Goal: Use online tool/utility

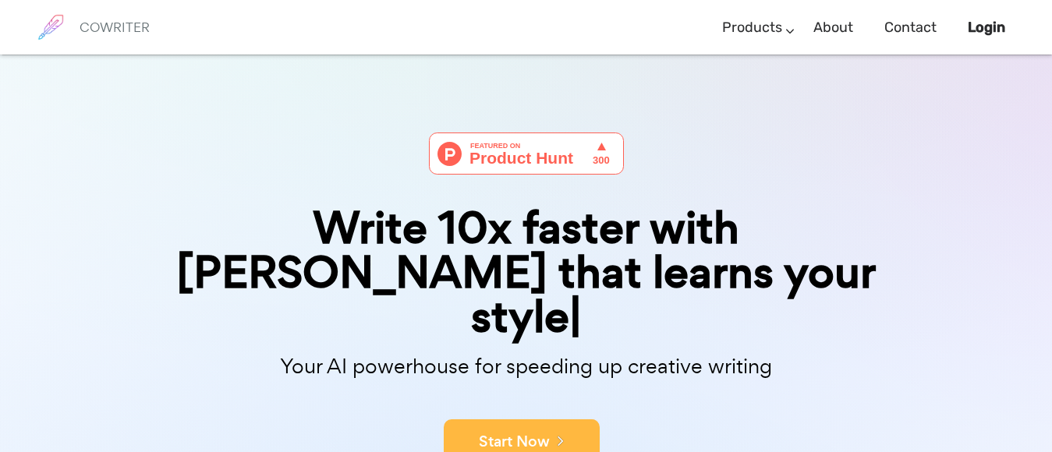
click at [520, 420] on button "Start Now" at bounding box center [522, 443] width 156 height 47
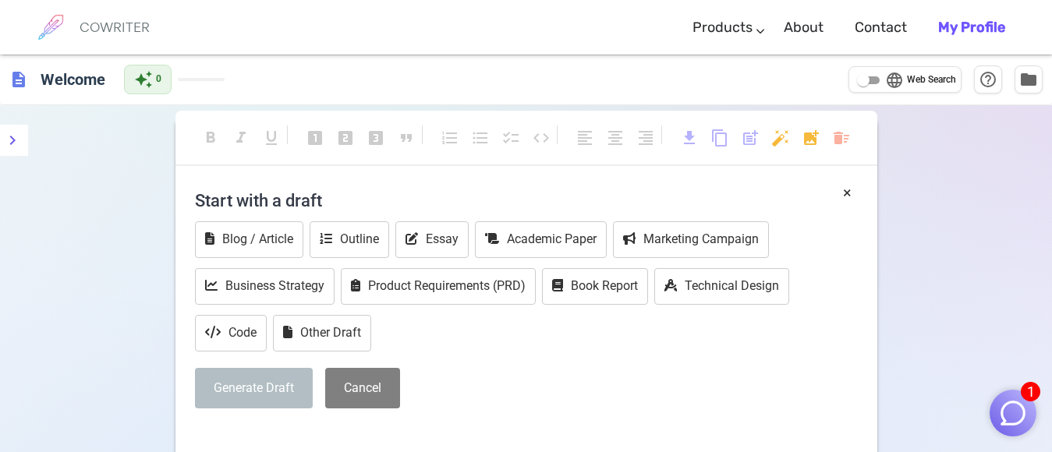
click at [253, 379] on button "Generate Draft" at bounding box center [254, 388] width 118 height 41
click at [264, 203] on h4 "Start with a draft" at bounding box center [526, 200] width 663 height 37
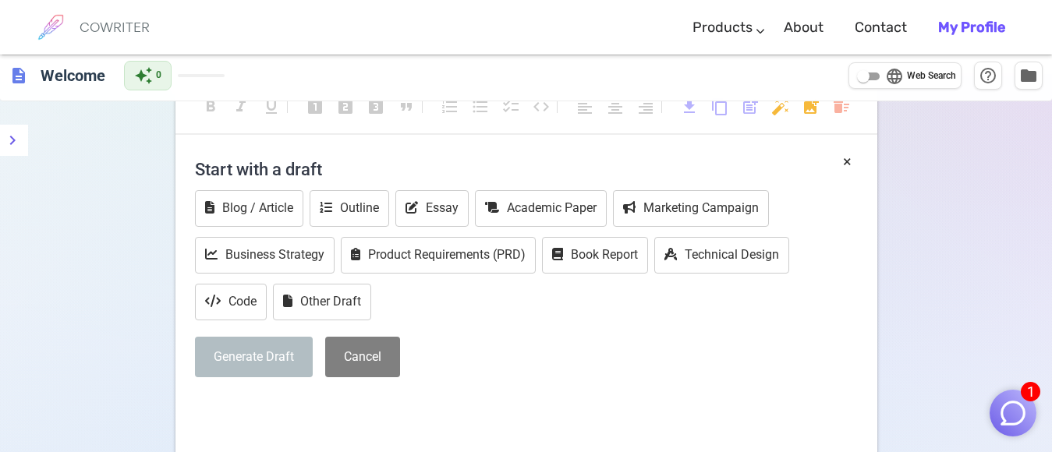
scroll to position [184, 0]
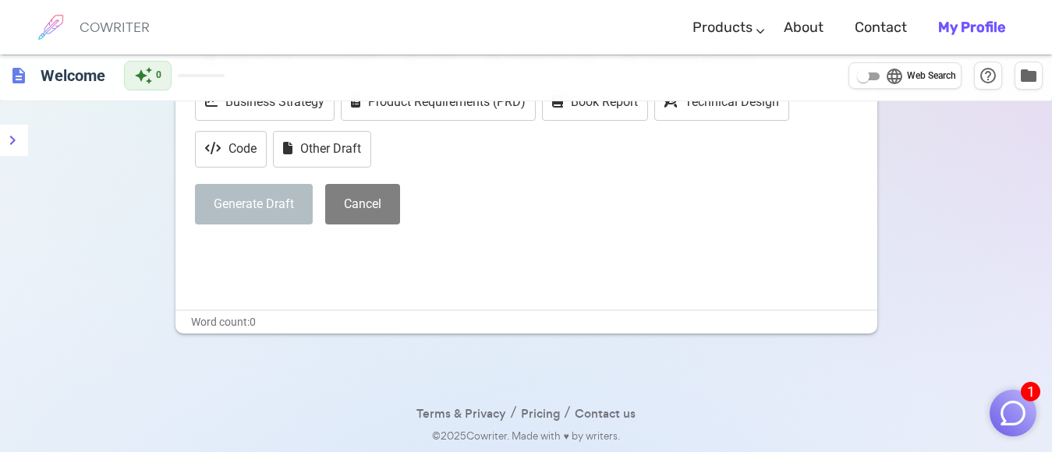
click at [454, 193] on div "Generate Draft Cancel" at bounding box center [526, 204] width 663 height 41
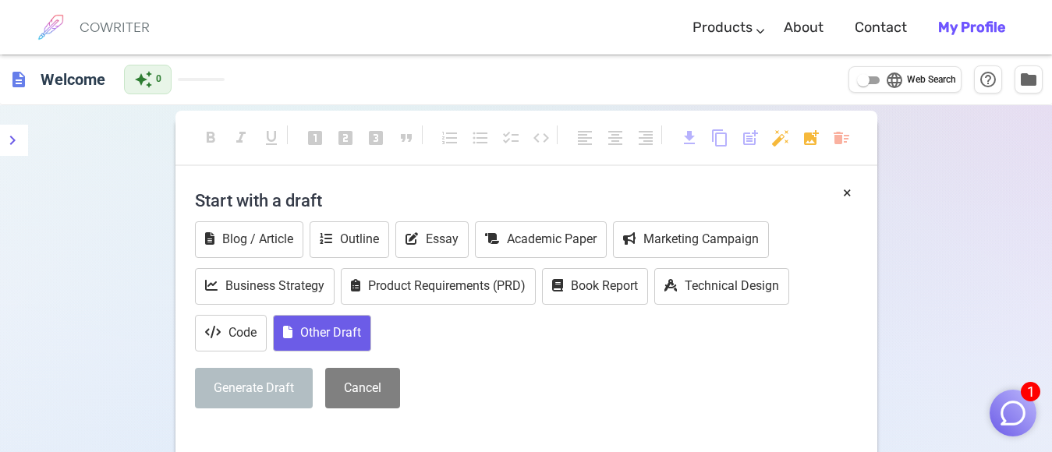
click at [308, 335] on button "Other Draft" at bounding box center [322, 333] width 98 height 37
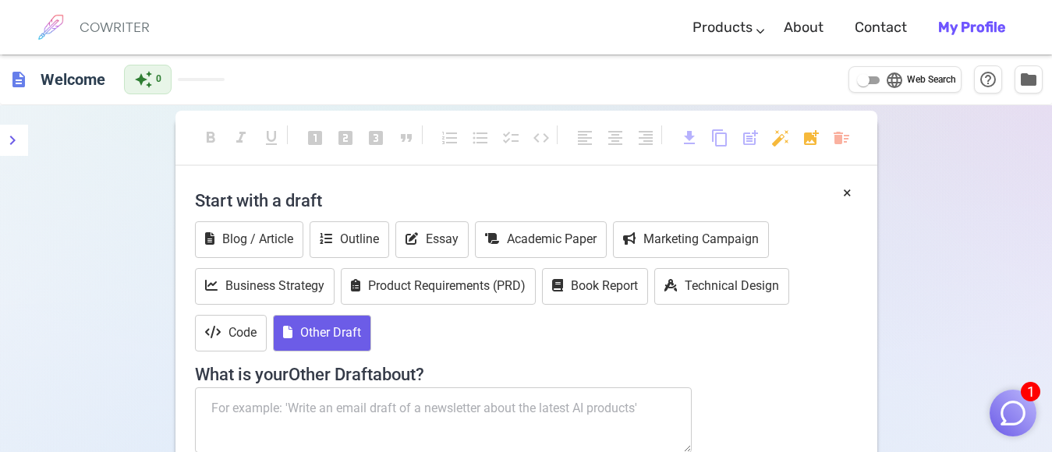
scroll to position [158, 0]
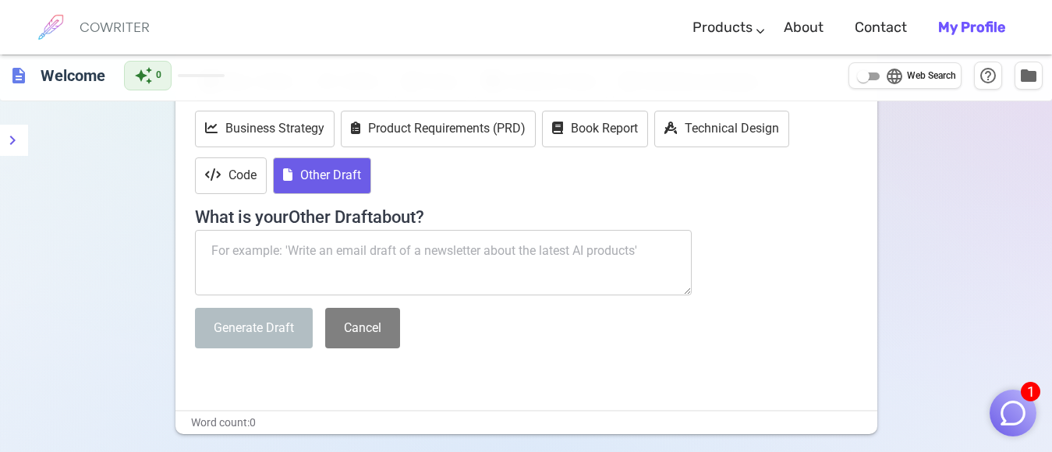
click at [237, 253] on textarea at bounding box center [444, 263] width 498 height 66
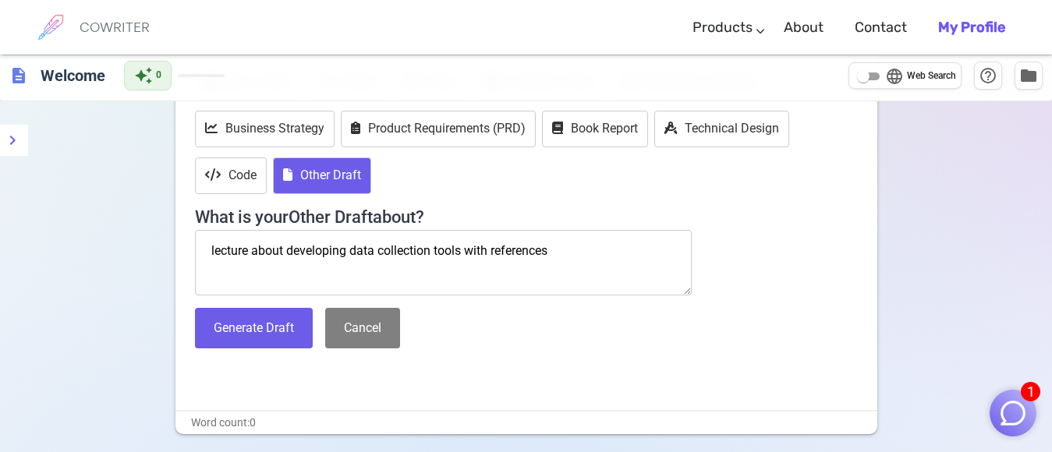
scroll to position [9, 0]
type textarea "lecture about developing data collection tools with references"
click at [259, 328] on button "Generate Draft" at bounding box center [254, 328] width 118 height 41
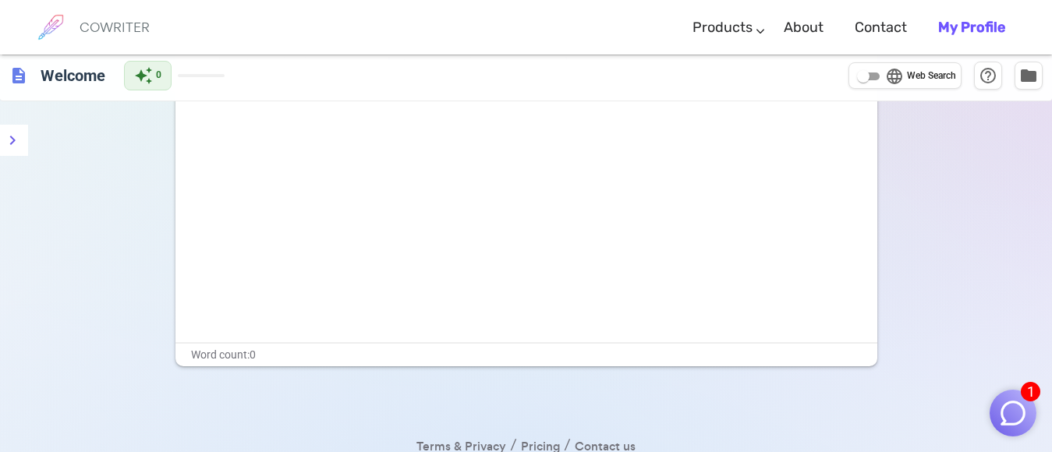
scroll to position [0, 0]
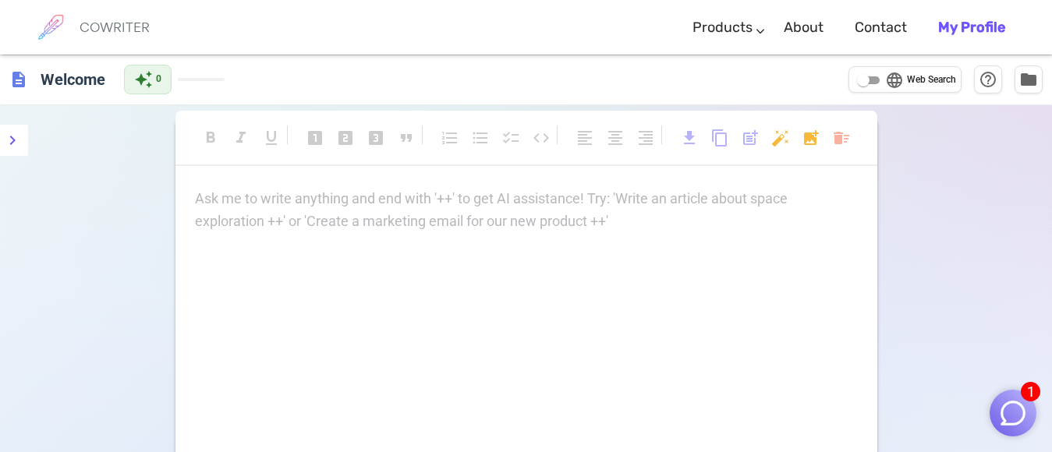
click at [392, 275] on div "Ask me to write anything and end with '++' to get AI assistance! Try: 'Write an…" at bounding box center [526, 344] width 702 height 312
click at [247, 200] on p "Ask me to write anything and end with '++' to get AI assistance! Try: 'Write an…" at bounding box center [526, 199] width 663 height 23
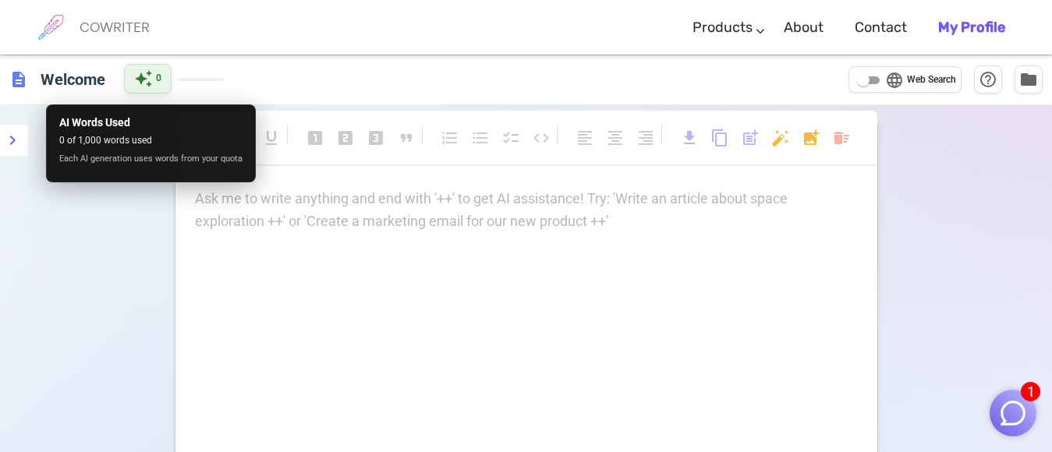
click at [146, 81] on span "auto_awesome" at bounding box center [143, 78] width 19 height 19
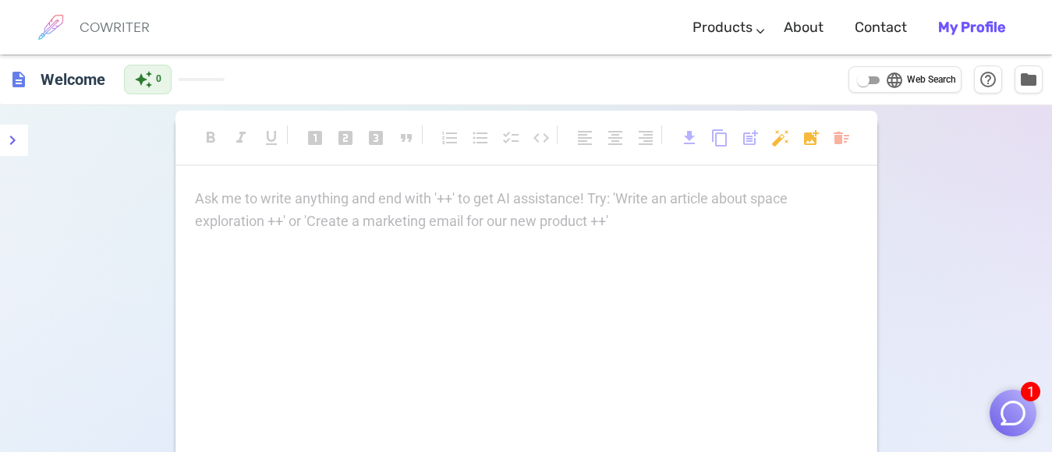
click at [108, 27] on h6 "COWRITER" at bounding box center [115, 27] width 70 height 14
click at [9, 133] on icon "menu" at bounding box center [12, 140] width 19 height 19
click at [566, 196] on p "Ask me to write anything and end with '++' to get AI assistance! Try: 'Write an…" at bounding box center [526, 199] width 663 height 23
